Goal: Transaction & Acquisition: Obtain resource

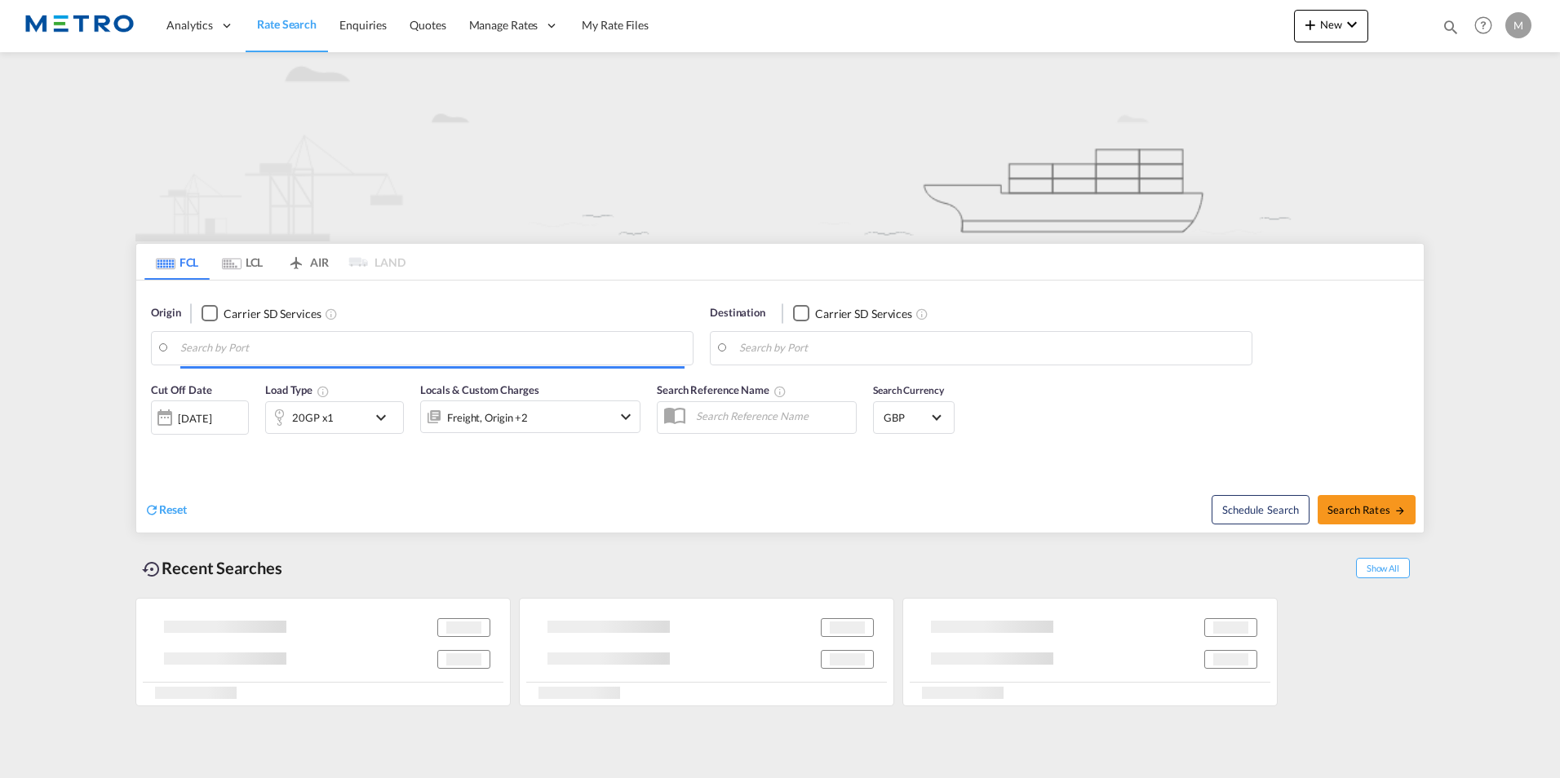
type input "DE4"
type input "[GEOGRAPHIC_DATA], THBKK"
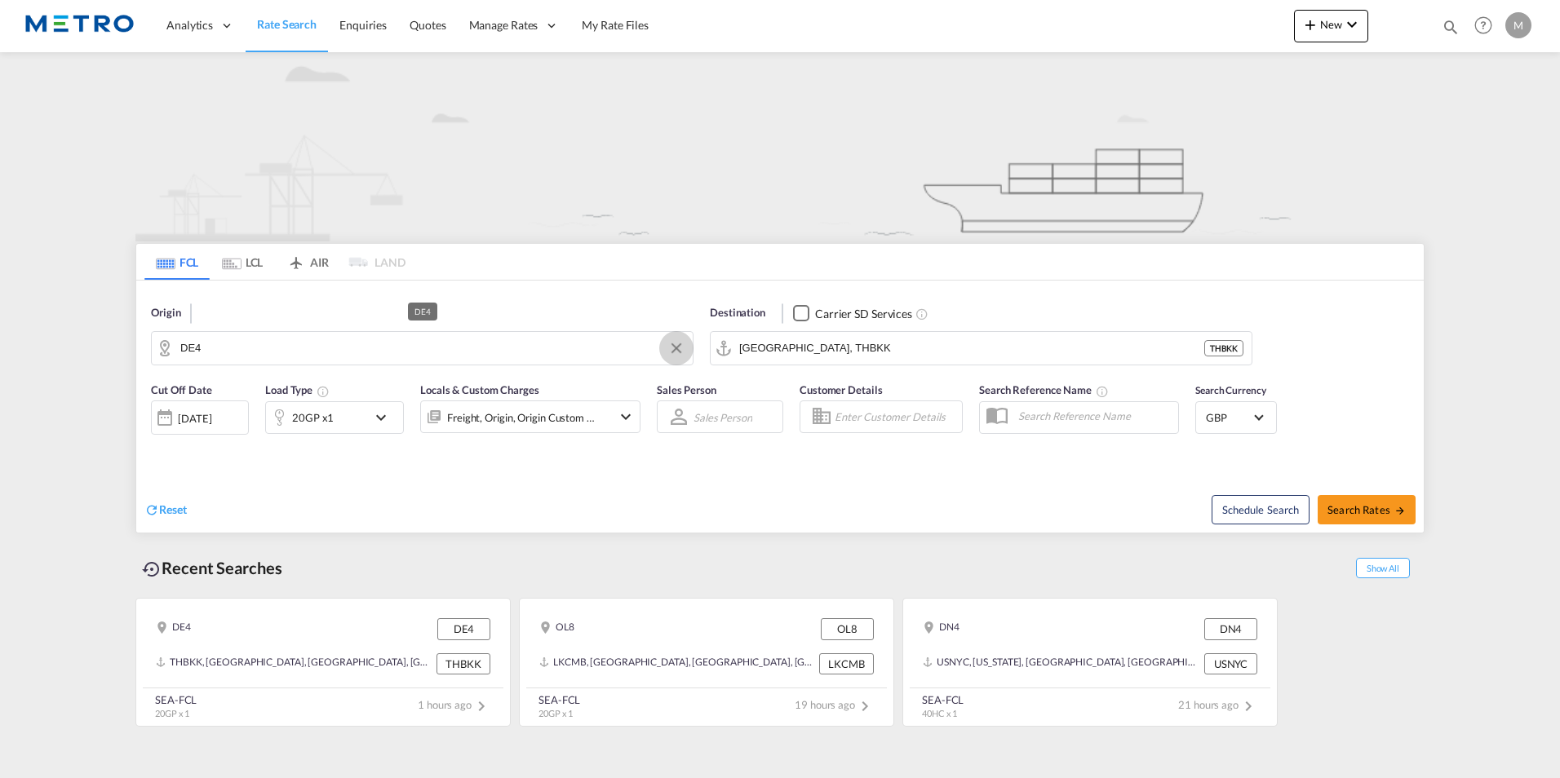
click at [676, 348] on button "Clear Input" at bounding box center [676, 348] width 24 height 24
click at [1232, 349] on button "Clear Input" at bounding box center [1235, 348] width 24 height 24
click at [297, 33] on link "Rate Search" at bounding box center [287, 25] width 82 height 53
click at [296, 21] on span "Rate Search" at bounding box center [287, 24] width 60 height 14
click at [184, 516] on span "Reset" at bounding box center [173, 510] width 28 height 14
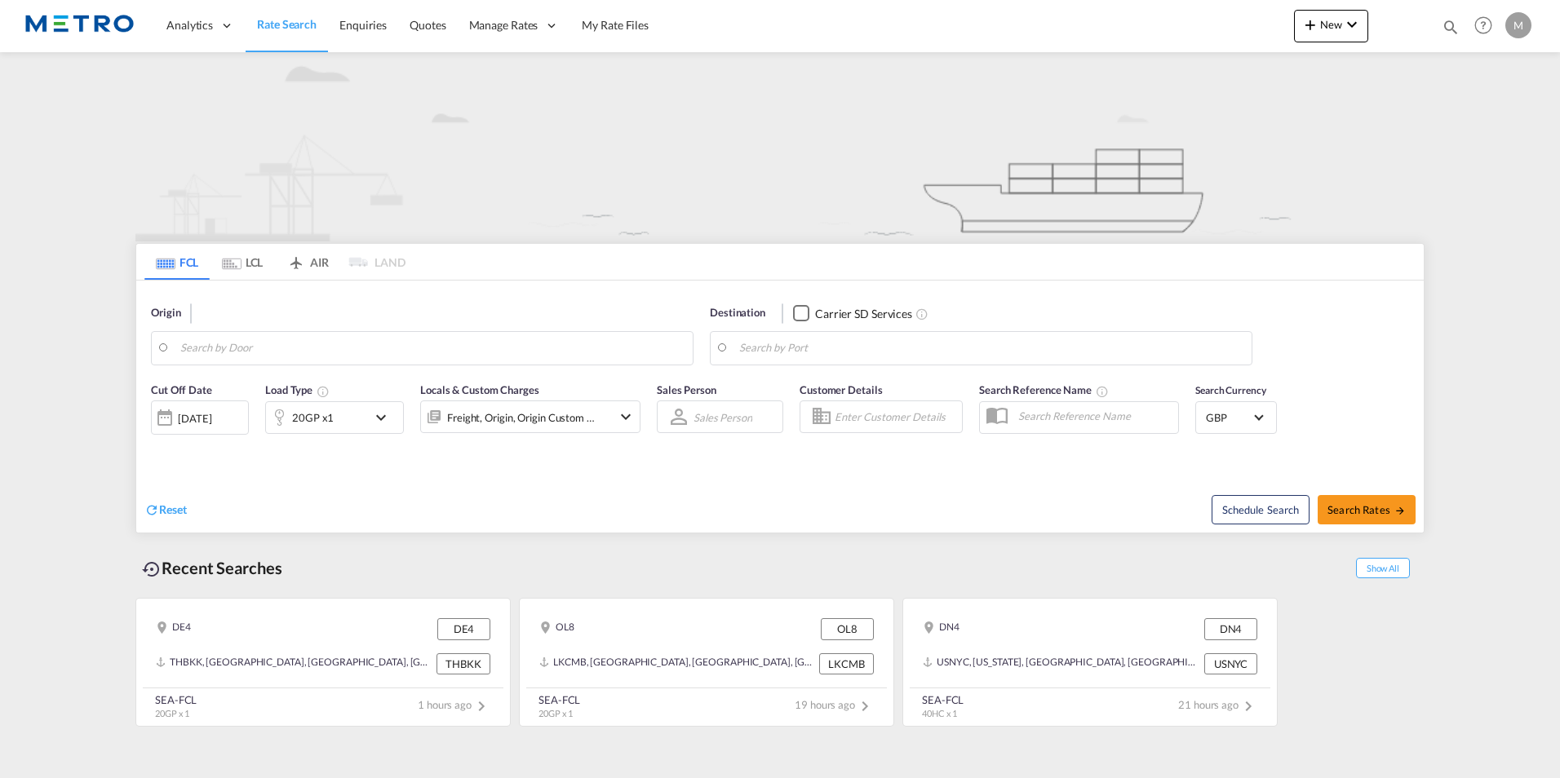
click at [277, 317] on div "Origin" at bounding box center [422, 313] width 542 height 16
click at [496, 268] on md-tabs-canvas "FCL LCL AIR LAND FCL LCL AIR LAND" at bounding box center [779, 262] width 1287 height 36
click at [172, 514] on span "Reset" at bounding box center [173, 510] width 28 height 14
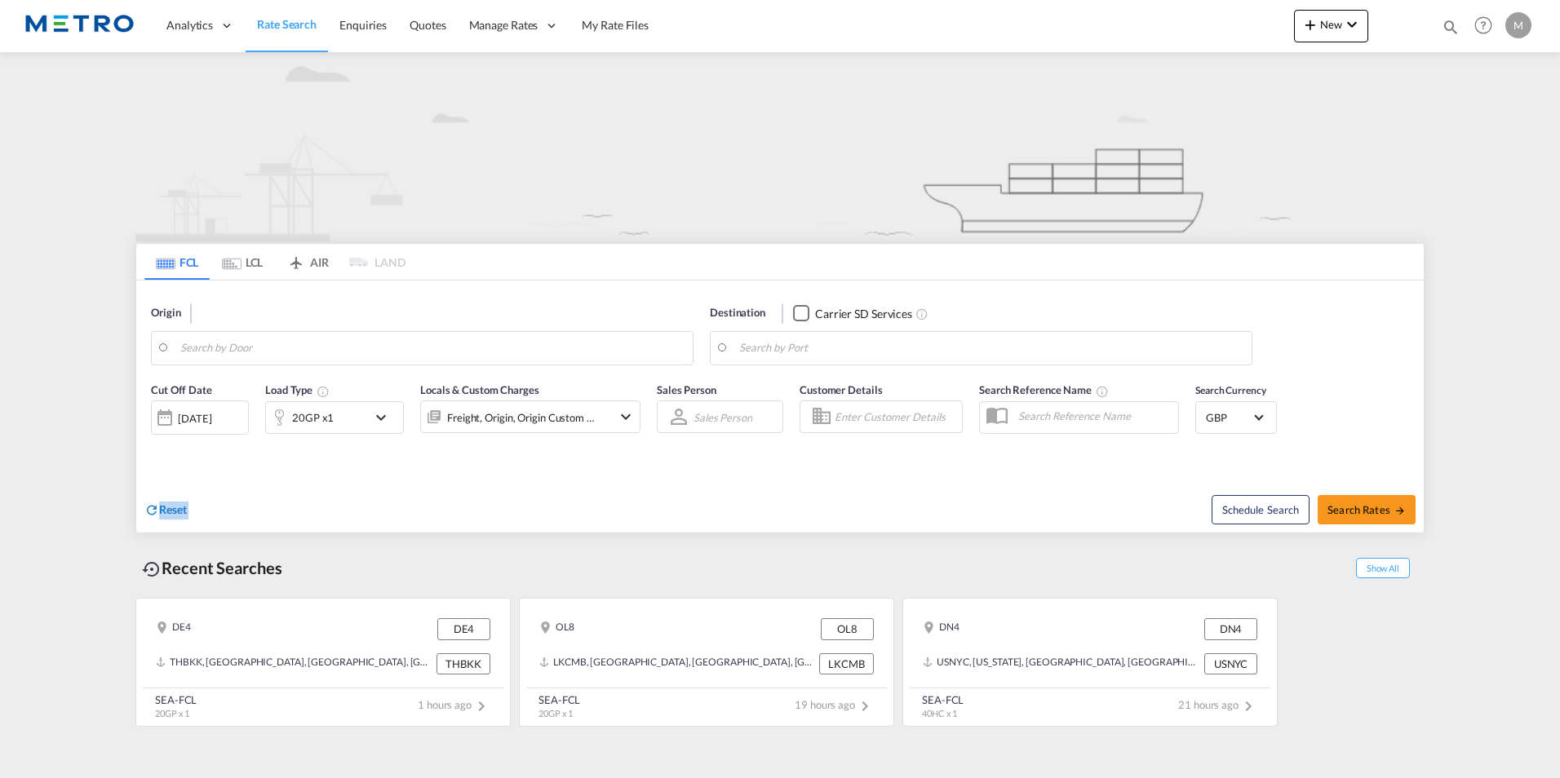
click at [249, 351] on body "Analytics Reports Dashboard Rate Search Enquiries Quotes" at bounding box center [780, 389] width 1560 height 778
drag, startPoint x: 172, startPoint y: 514, endPoint x: 312, endPoint y: 360, distance: 207.9
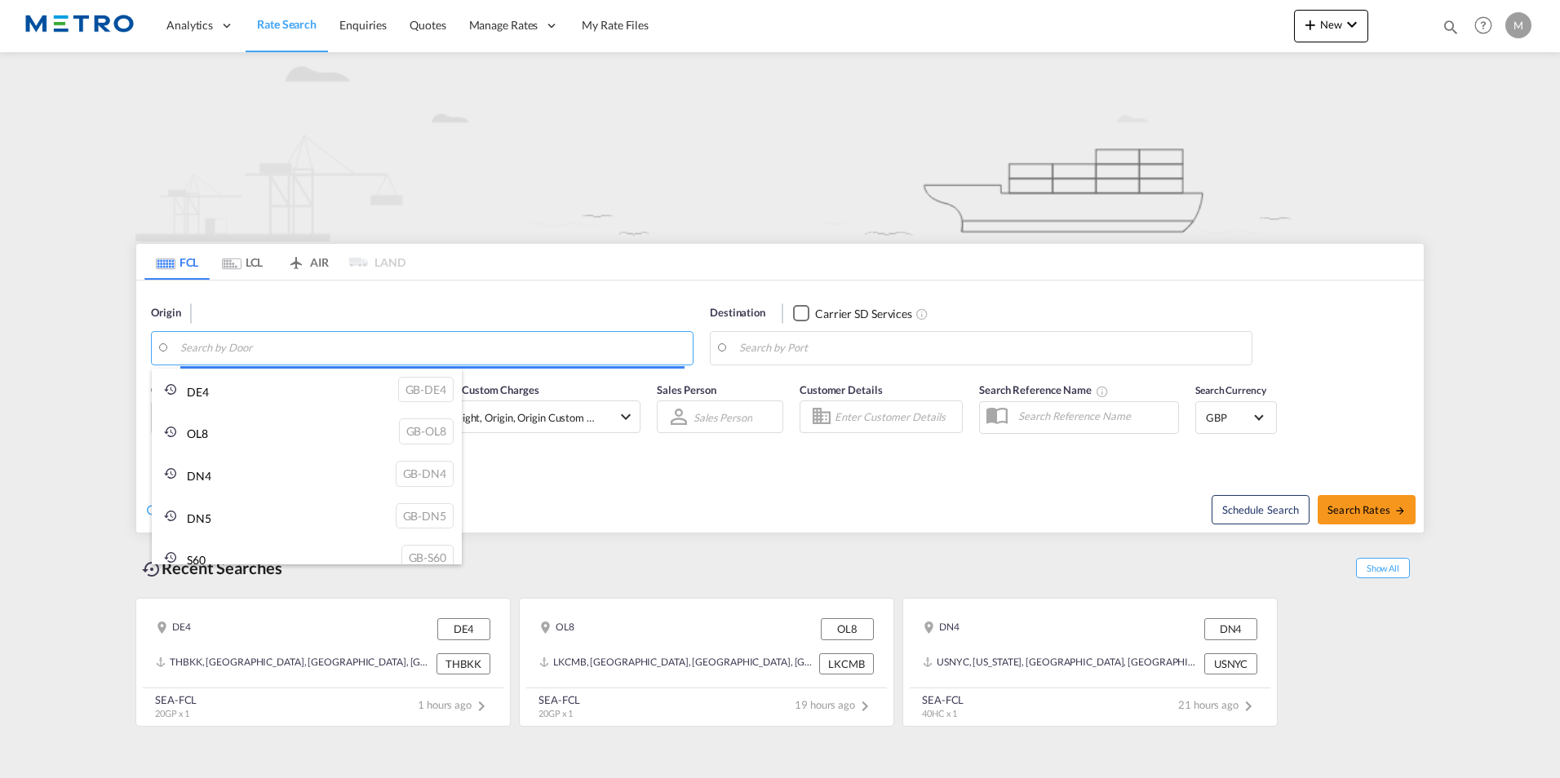
click at [315, 350] on body "Analytics Reports Dashboard Rate Search Enquiries Quotes" at bounding box center [780, 389] width 1560 height 778
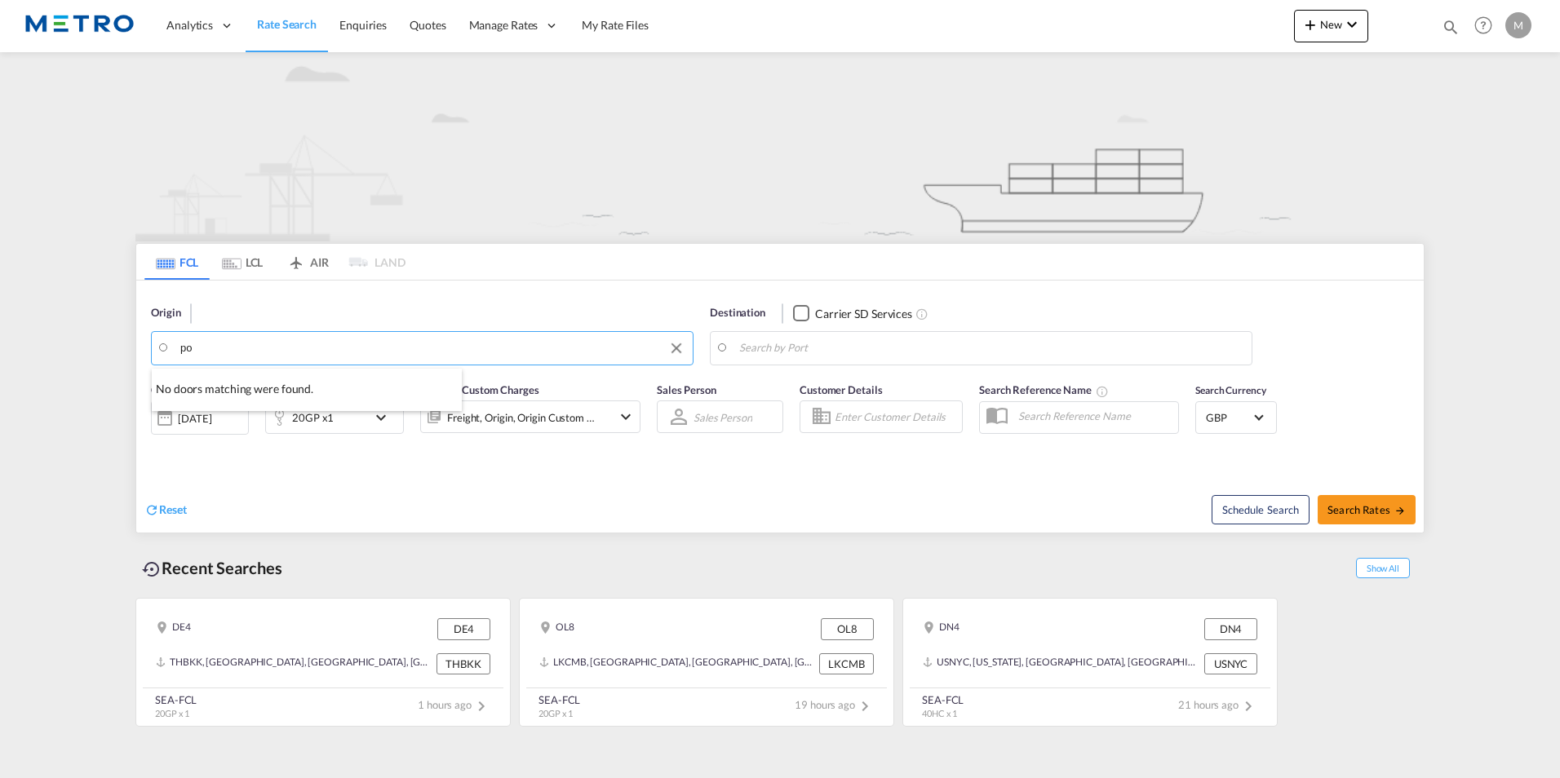
type input "p"
type input "BT62"
click at [288, 393] on div "BT62 GB-BT62" at bounding box center [307, 393] width 310 height 49
click at [860, 344] on body "Analytics Reports Dashboard Rate Search Enquiries Quotes" at bounding box center [780, 389] width 1560 height 778
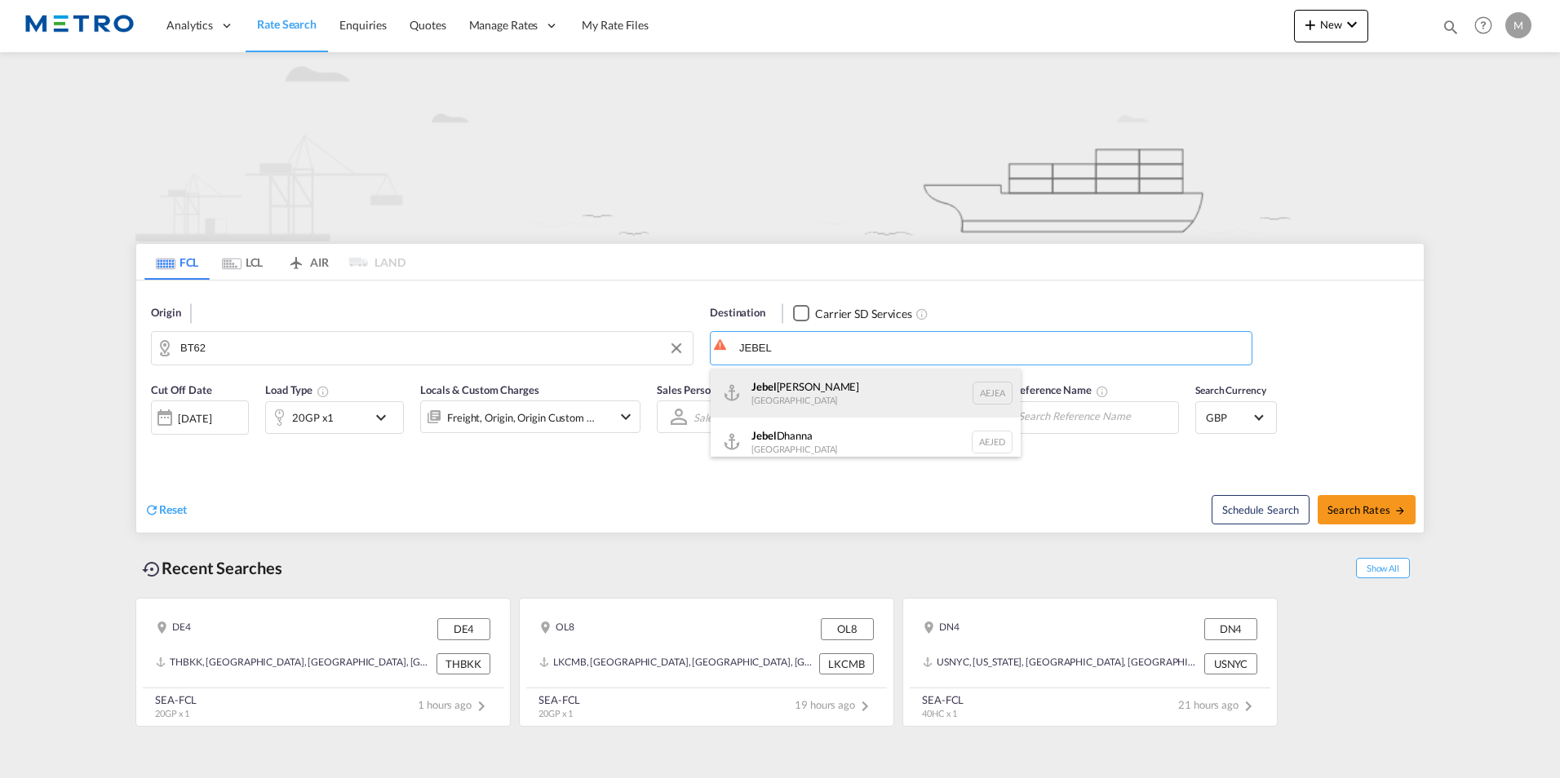
click at [849, 382] on div "[GEOGRAPHIC_DATA] [GEOGRAPHIC_DATA]" at bounding box center [866, 393] width 310 height 49
type input "[GEOGRAPHIC_DATA], [GEOGRAPHIC_DATA]"
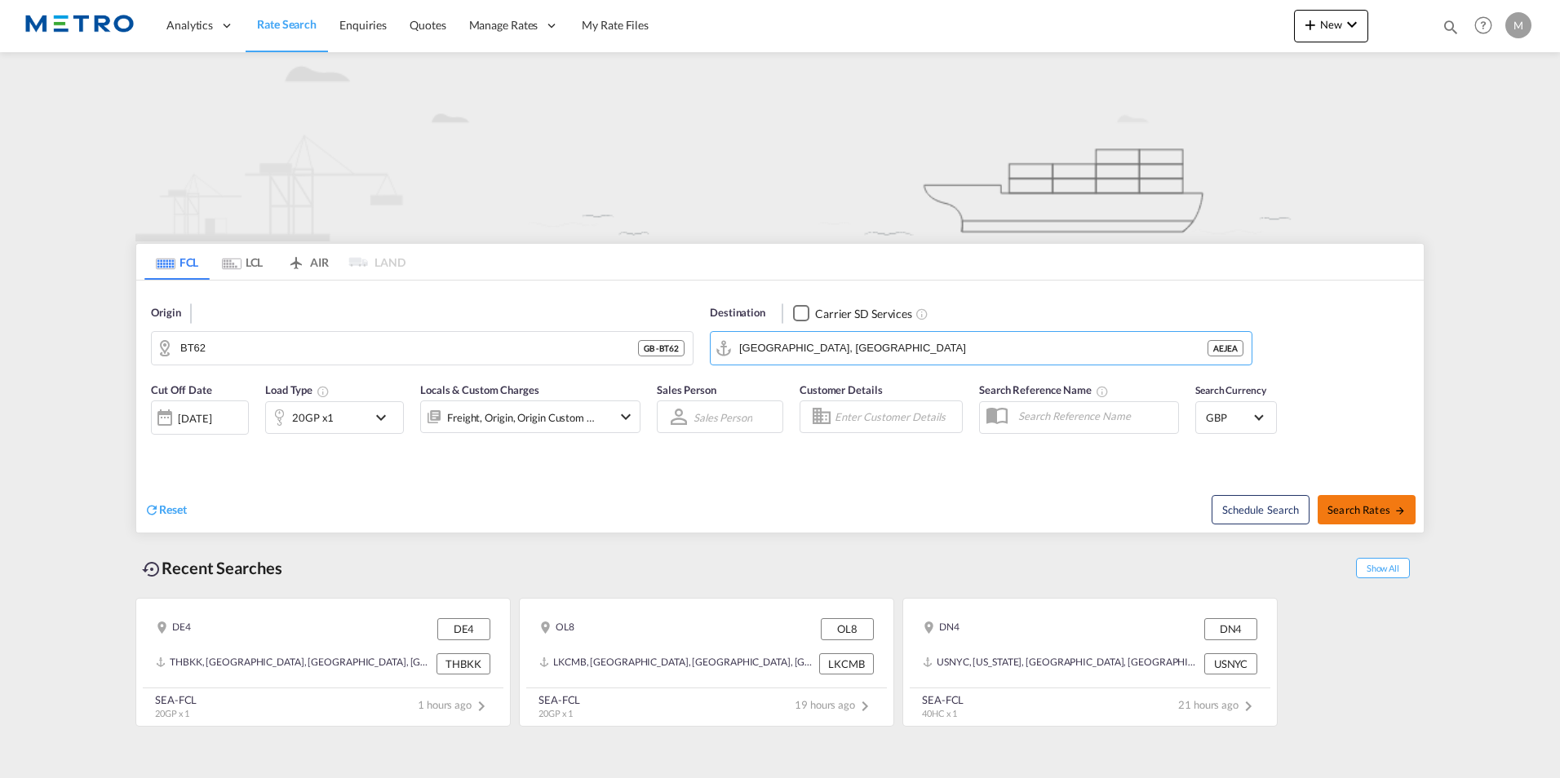
click at [1348, 511] on span "Search Rates" at bounding box center [1366, 509] width 78 height 13
type input "BT62 to AEJEA / [DATE]"
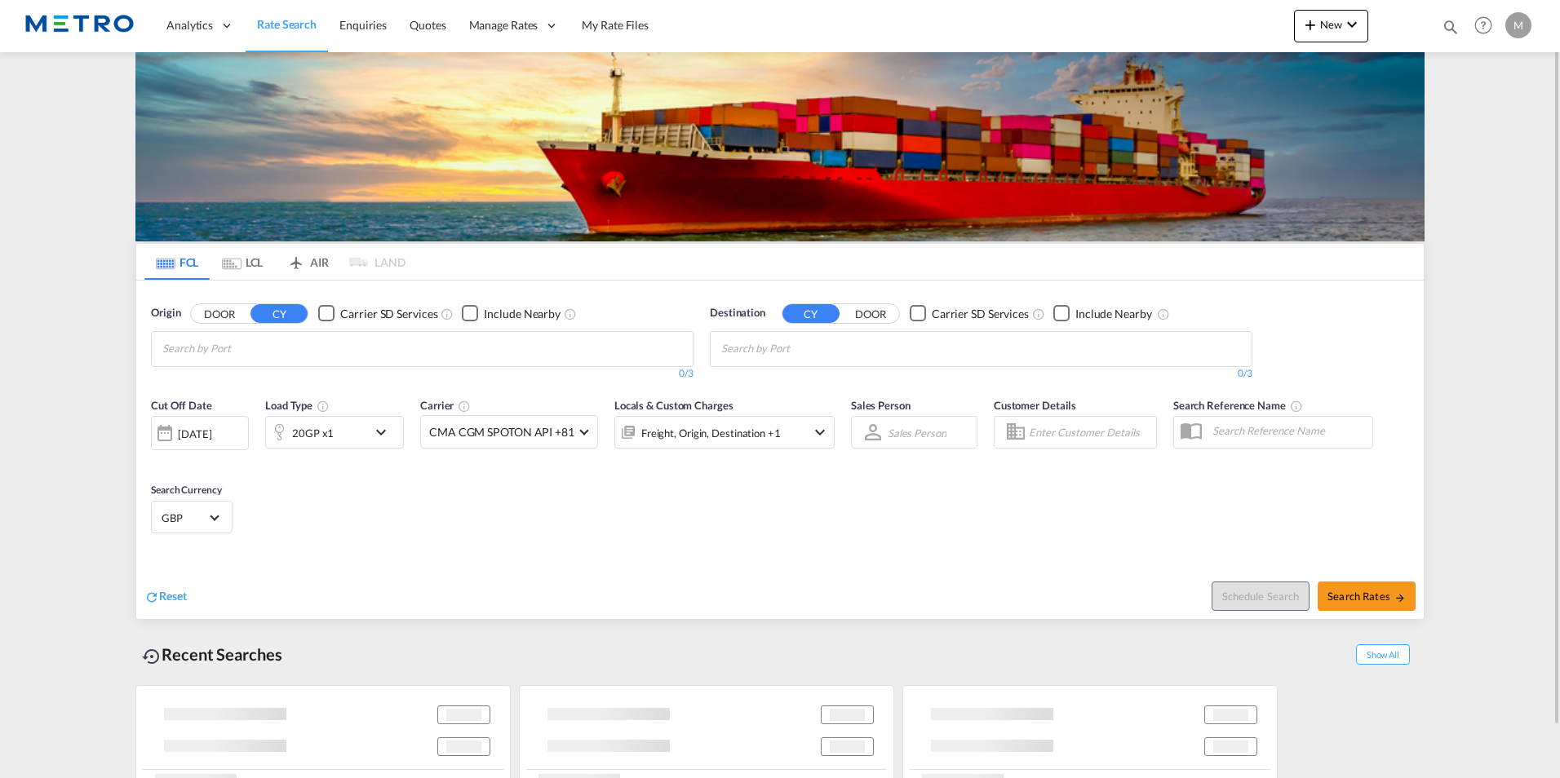
click at [236, 313] on button "DOOR" at bounding box center [219, 313] width 57 height 19
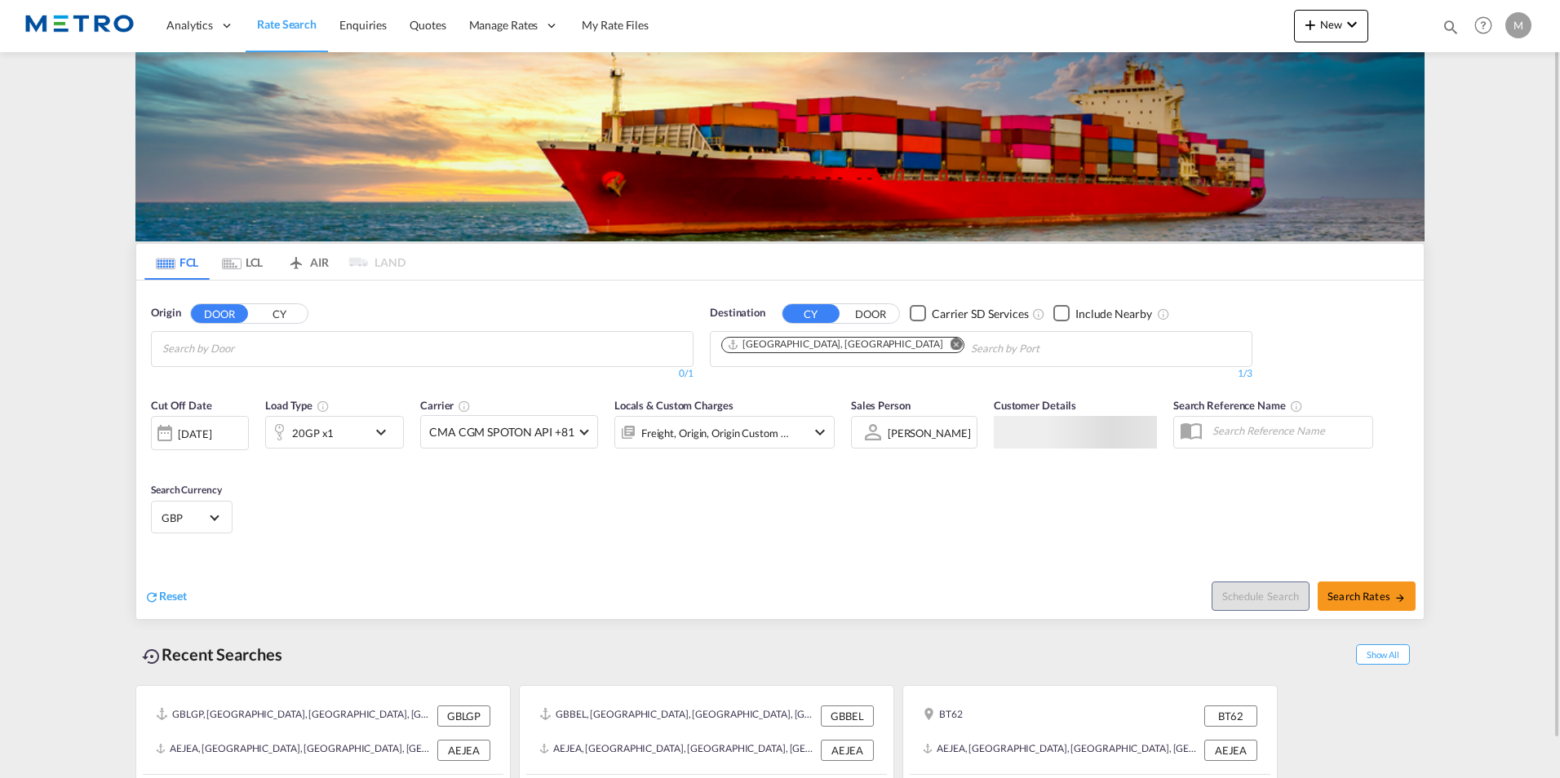
click at [251, 340] on input "Search by Door" at bounding box center [239, 349] width 155 height 26
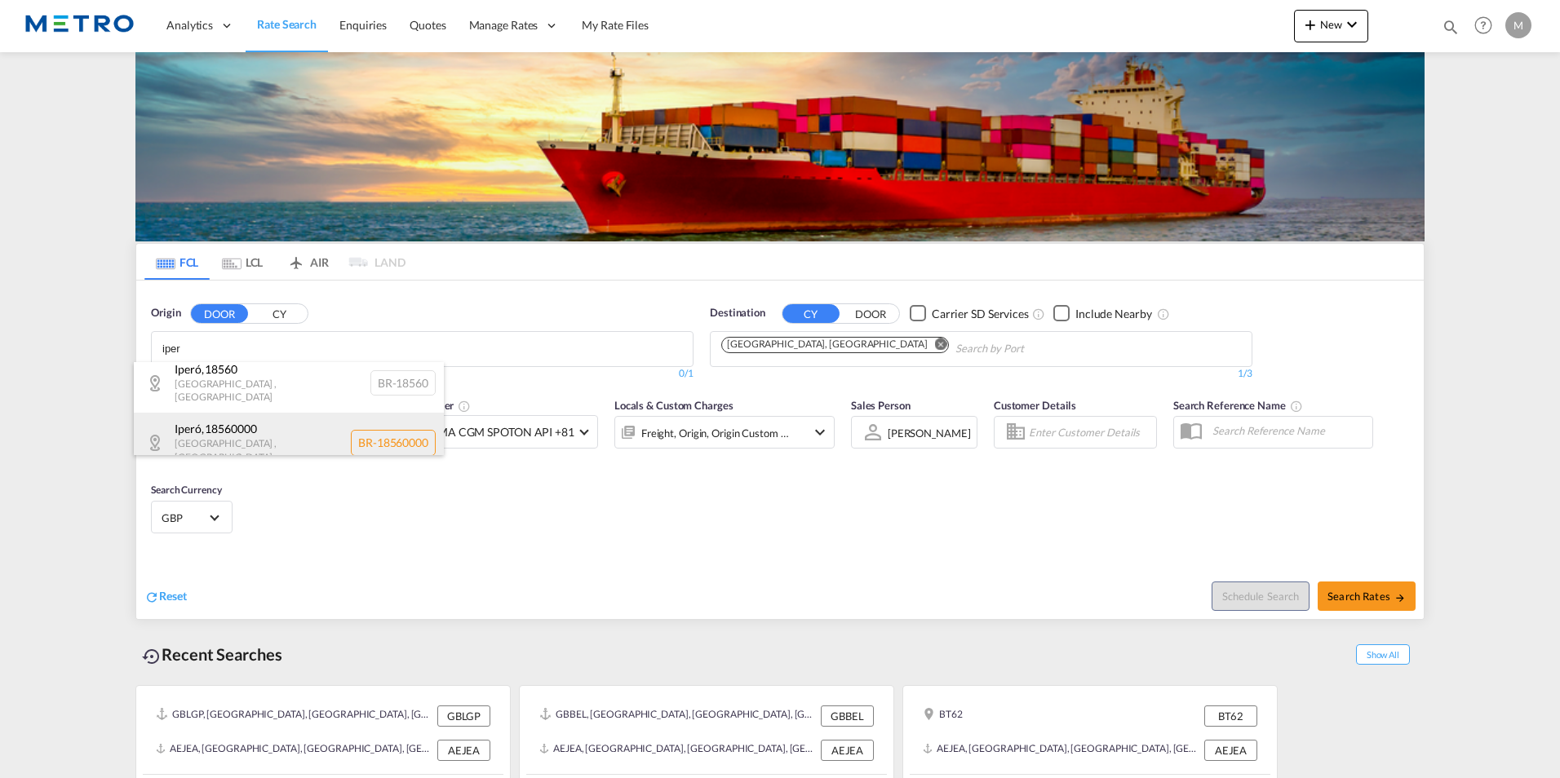
scroll to position [14, 0]
type input "iper"
type input "mabali"
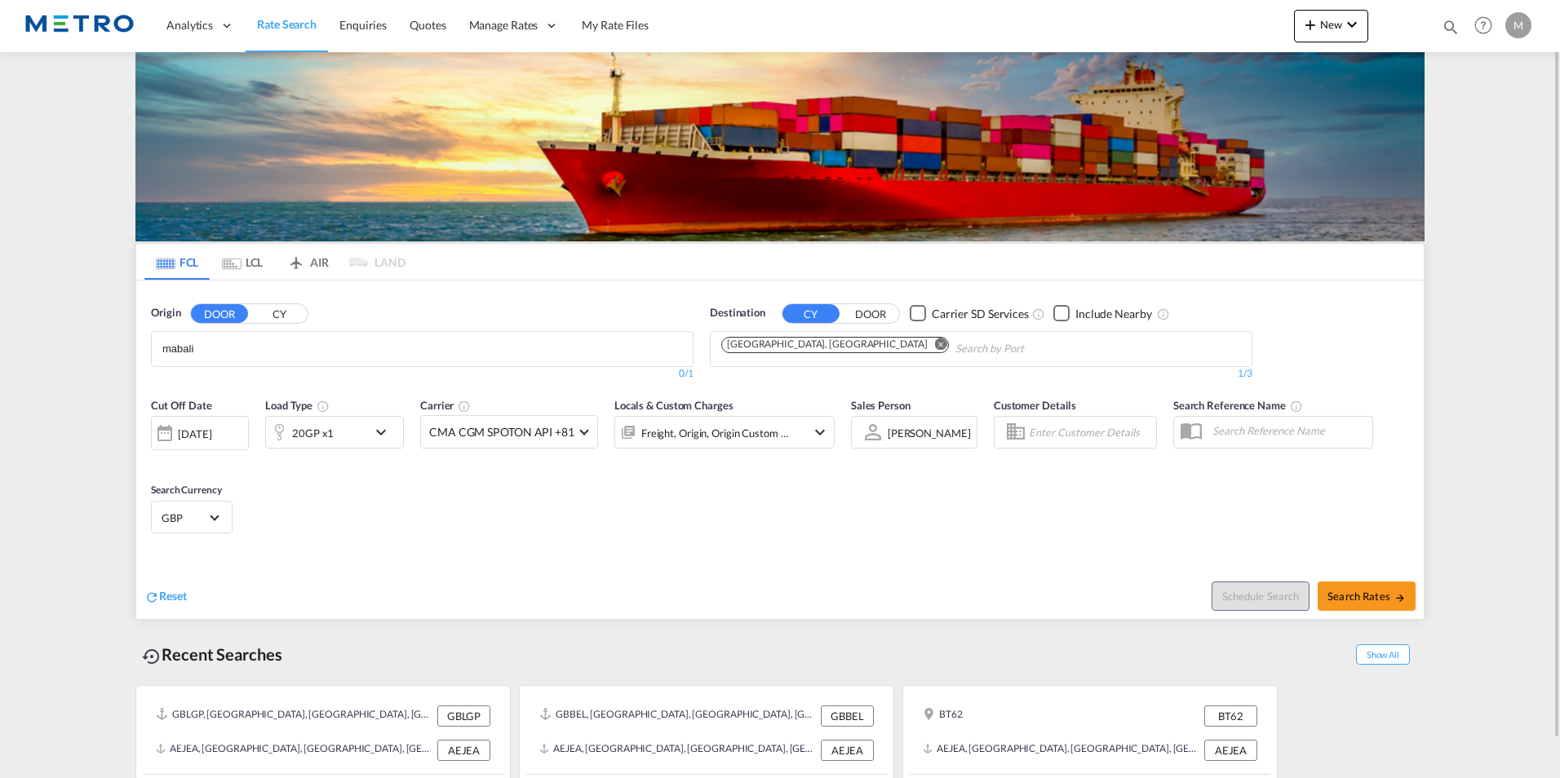
drag, startPoint x: 231, startPoint y: 351, endPoint x: 29, endPoint y: 348, distance: 201.5
type input "rozenda"
drag, startPoint x: 422, startPoint y: 340, endPoint x: 161, endPoint y: 344, distance: 261.1
click at [161, 344] on body "Analytics Reports Dashboard Rate Search Enquiries Quotes" at bounding box center [780, 389] width 1560 height 778
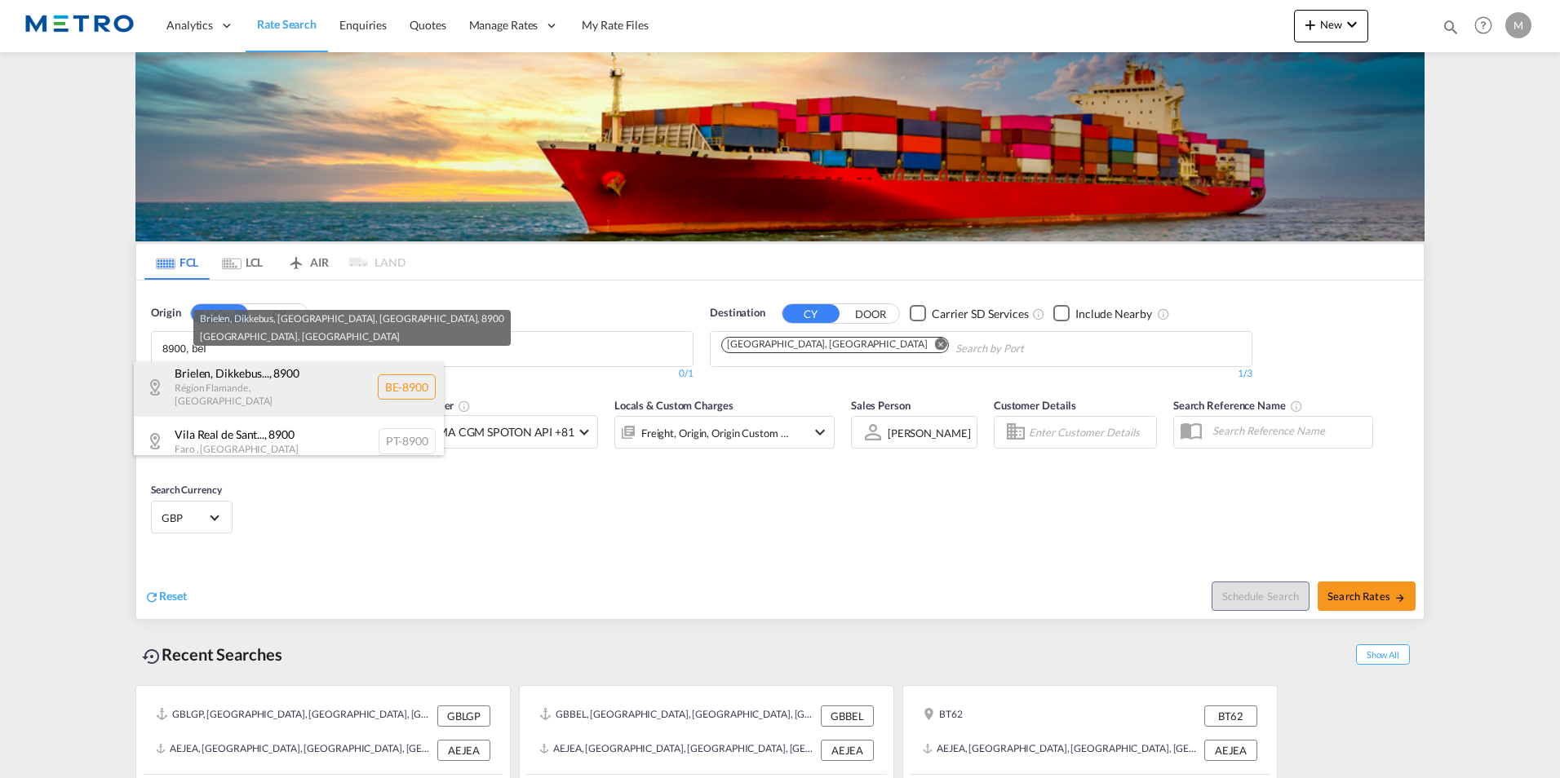
type input "8900, bel"
click at [317, 390] on div "Brielen, Dikkebus... , 8900 Région Flamande , Belgium BE-8900" at bounding box center [289, 387] width 310 height 60
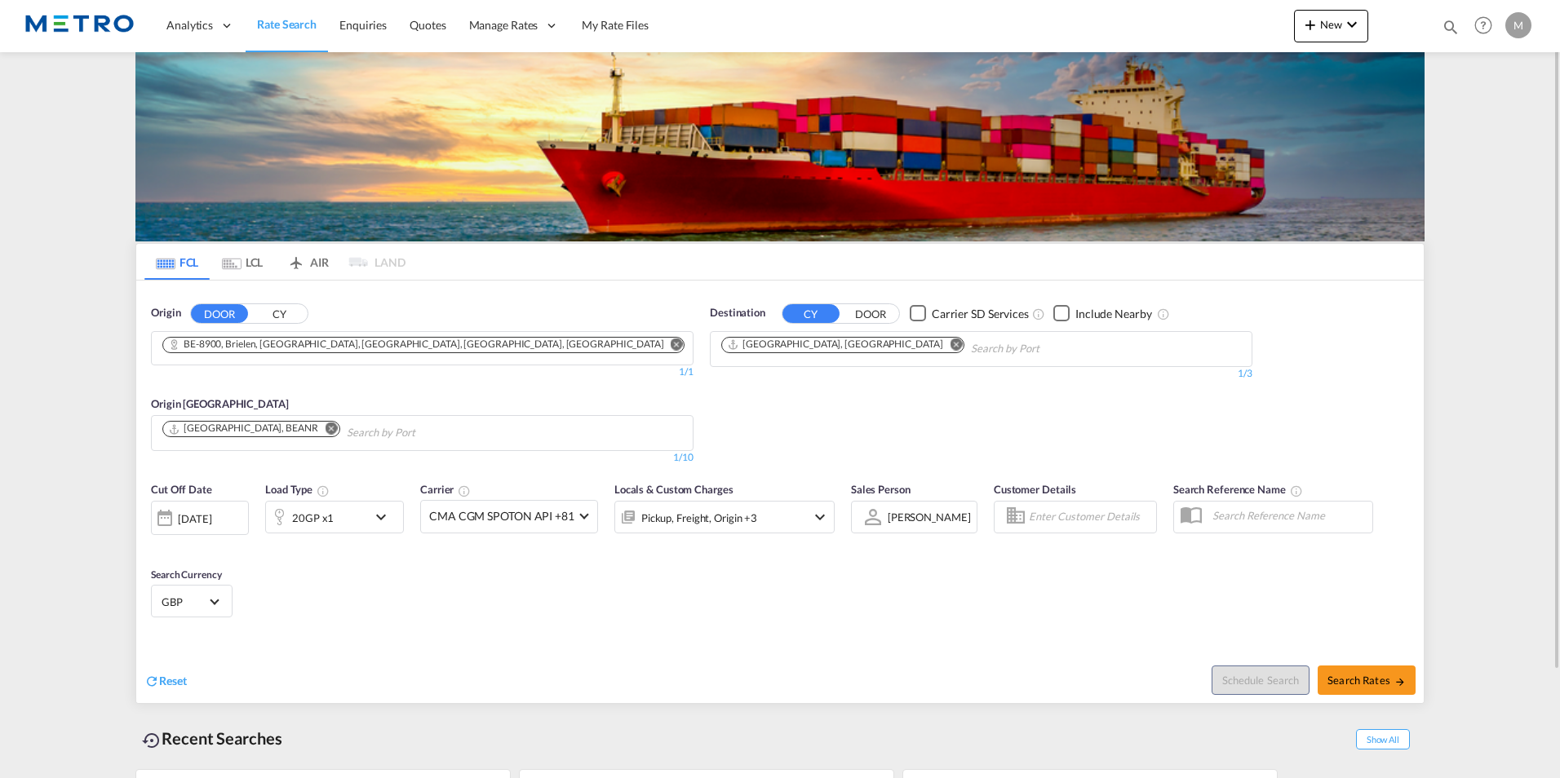
click at [950, 343] on md-icon "Remove" at bounding box center [956, 344] width 12 height 12
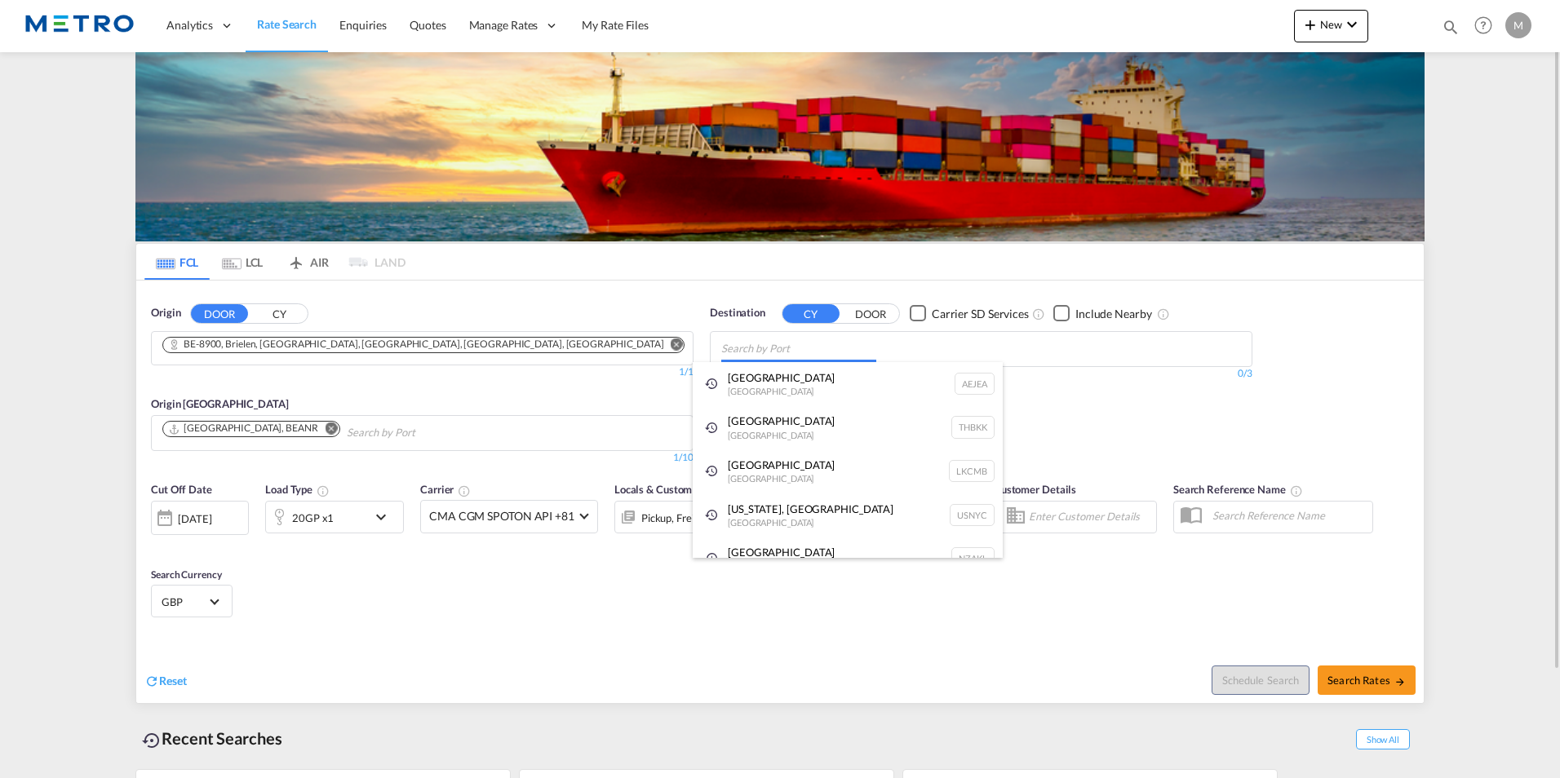
click at [801, 337] on body "Analytics Reports Dashboard Rate Search Enquiries Quotes" at bounding box center [780, 389] width 1560 height 778
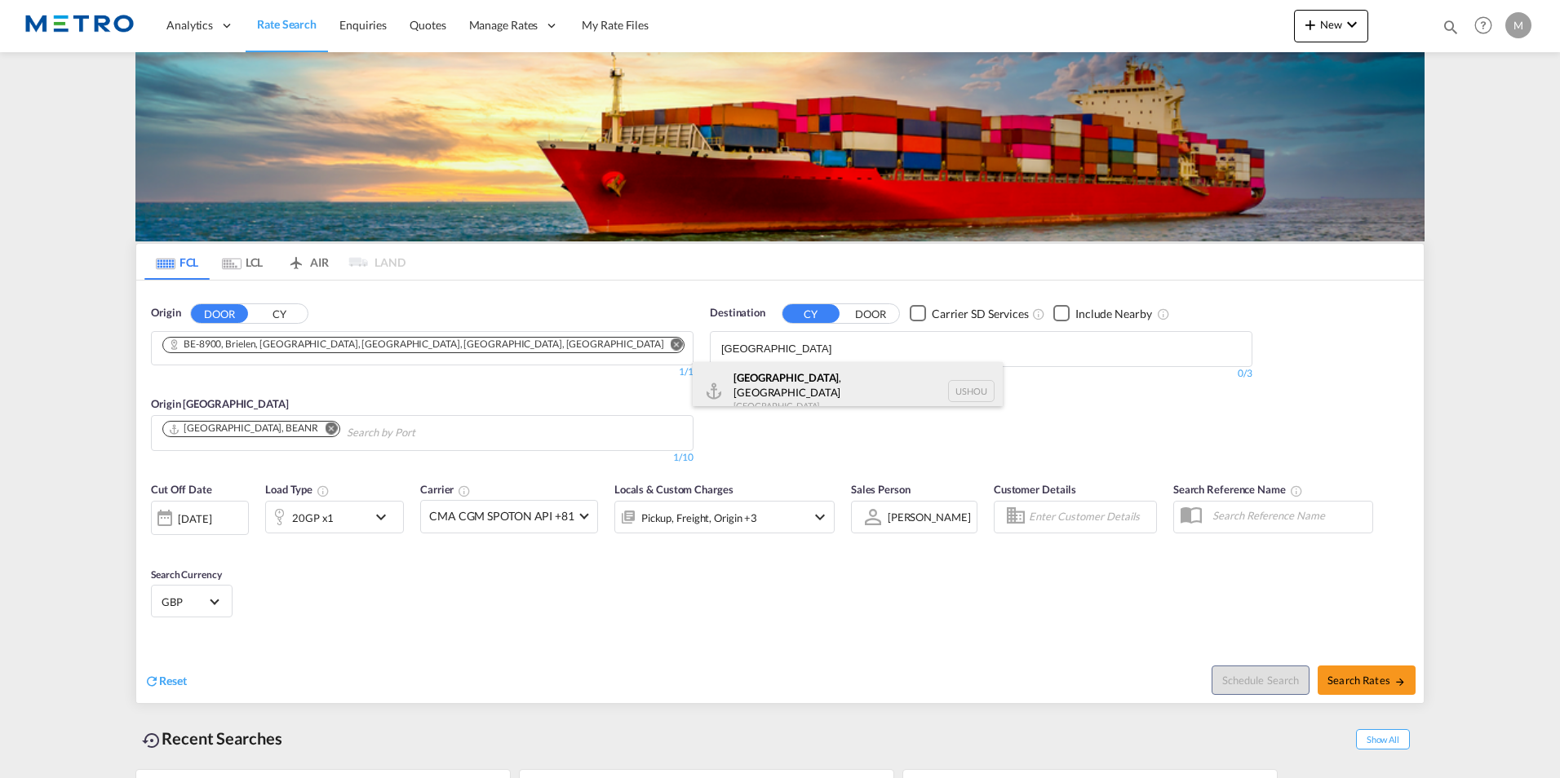
type input "houston"
drag, startPoint x: 868, startPoint y: 383, endPoint x: 415, endPoint y: 524, distance: 474.0
click at [867, 383] on div "Houston , TX United States USHOU" at bounding box center [848, 391] width 310 height 59
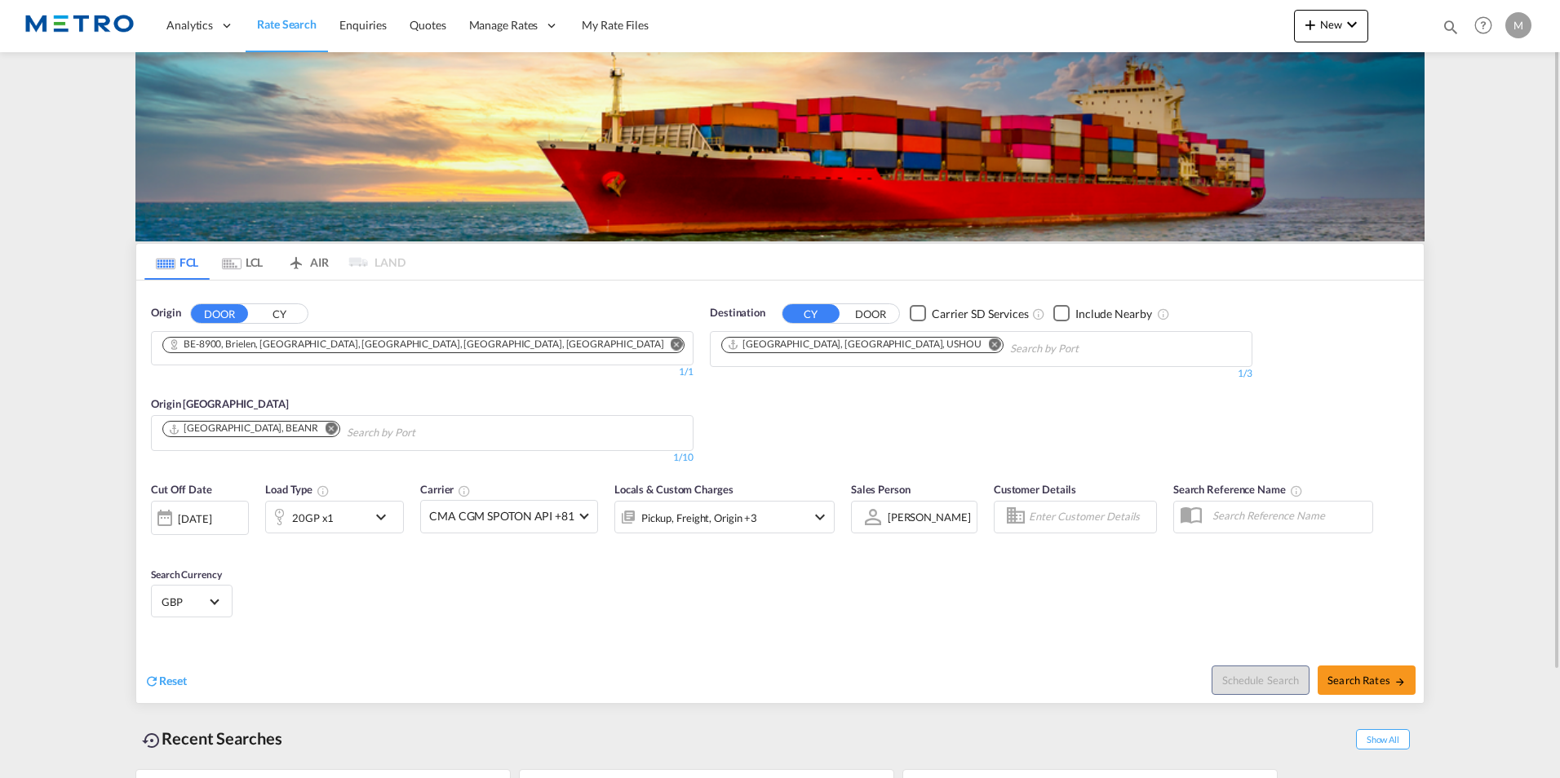
click at [364, 510] on div "20GP x1" at bounding box center [316, 517] width 101 height 33
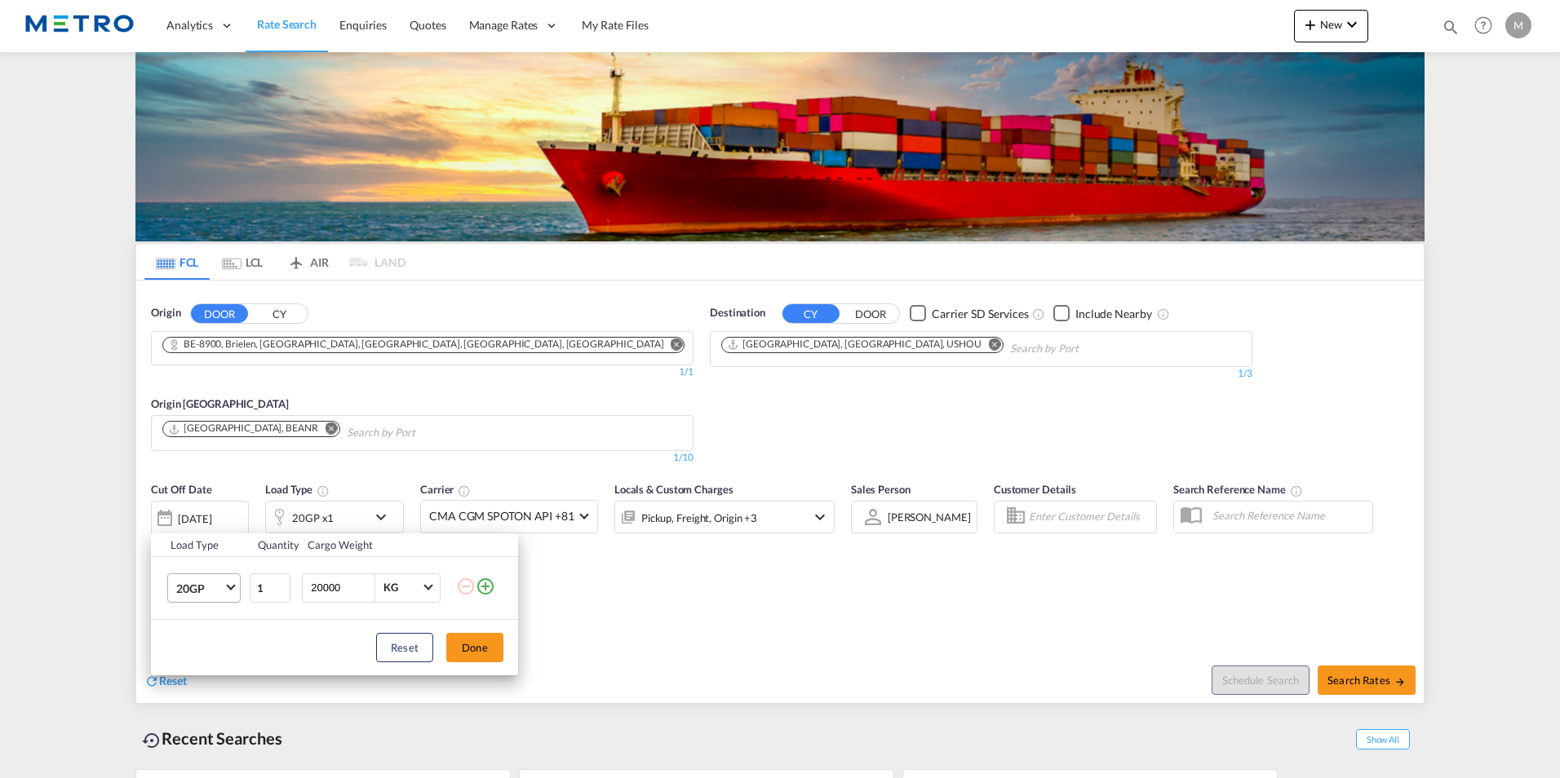
drag, startPoint x: 333, startPoint y: 583, endPoint x: 209, endPoint y: 581, distance: 124.0
click at [206, 581] on tr "20GP 20GP 40GP 40HC 45HC 20RE 40RE 40HR 20OT 40OT 20FR 40FR 40NR 20NR 45S 20TK …" at bounding box center [334, 587] width 367 height 63
type input "24000"
click at [487, 653] on button "Done" at bounding box center [474, 647] width 57 height 29
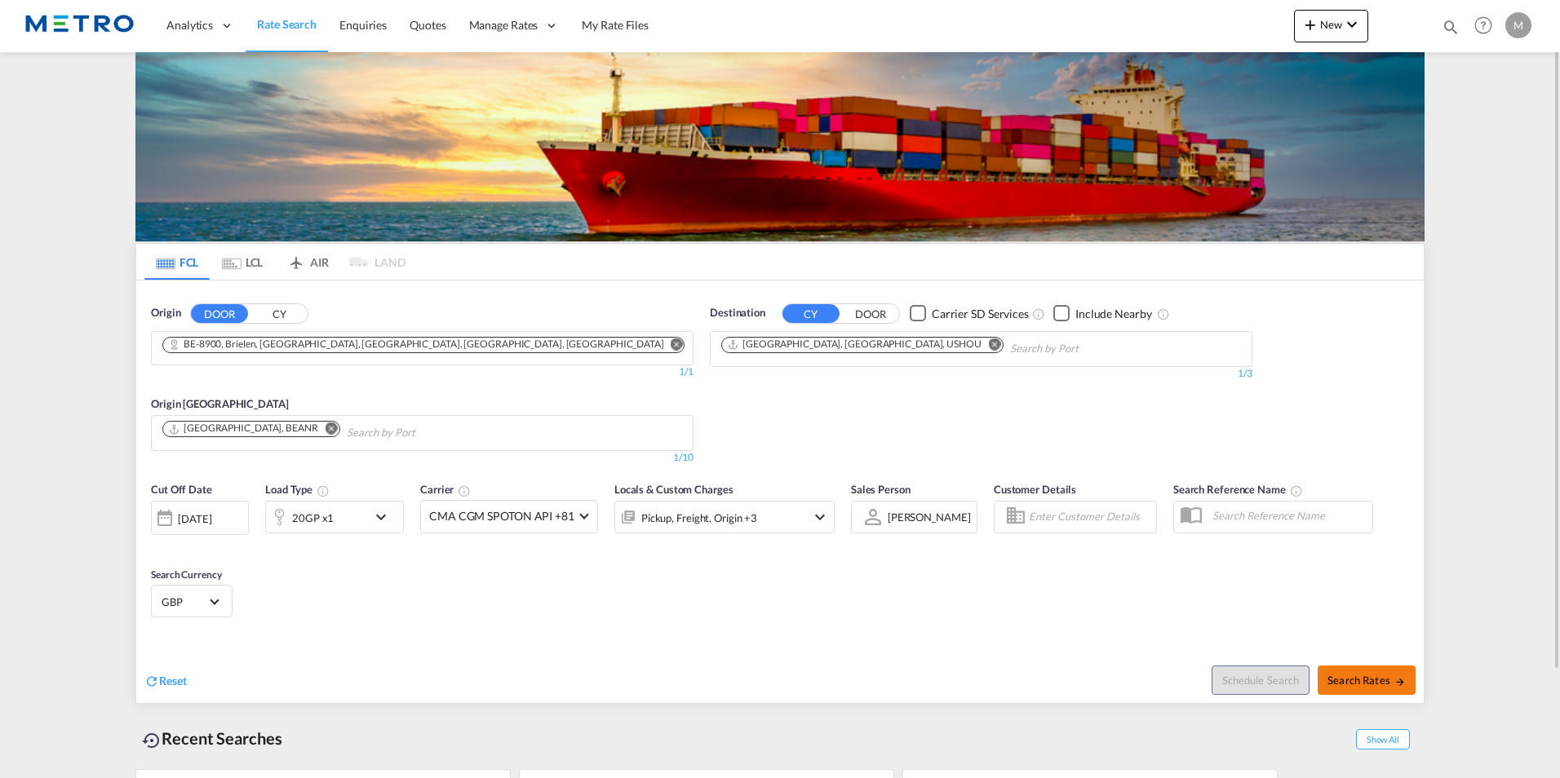
click at [1402, 677] on md-icon "icon-arrow-right" at bounding box center [1399, 681] width 11 height 11
type input "8900 to USHOU / 12 Sep 2025"
